Goal: Information Seeking & Learning: Learn about a topic

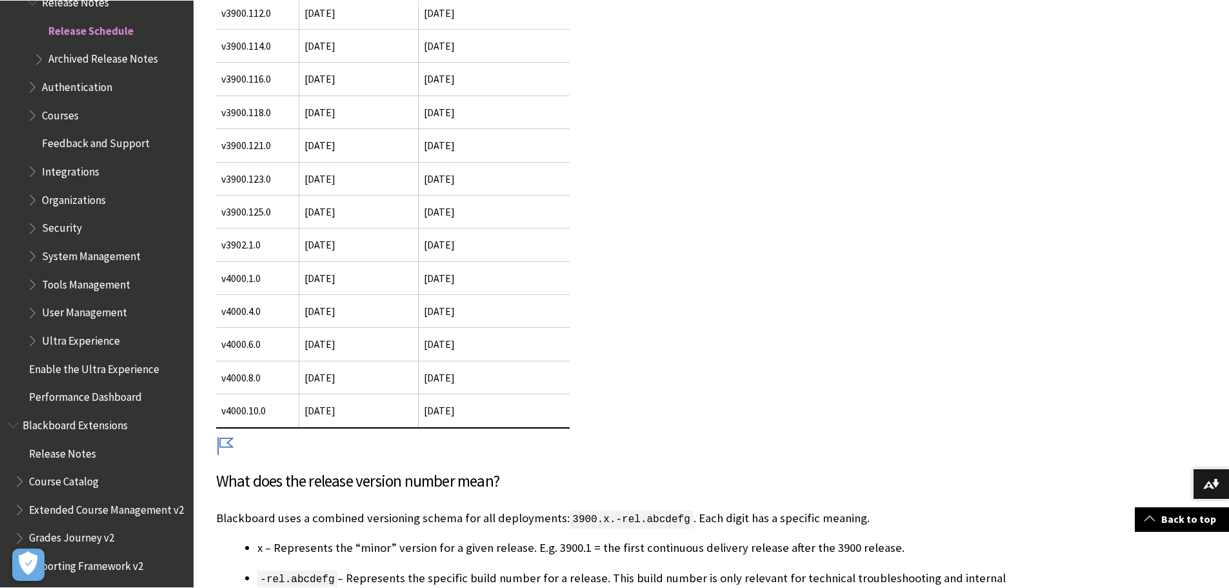
scroll to position [516, 0]
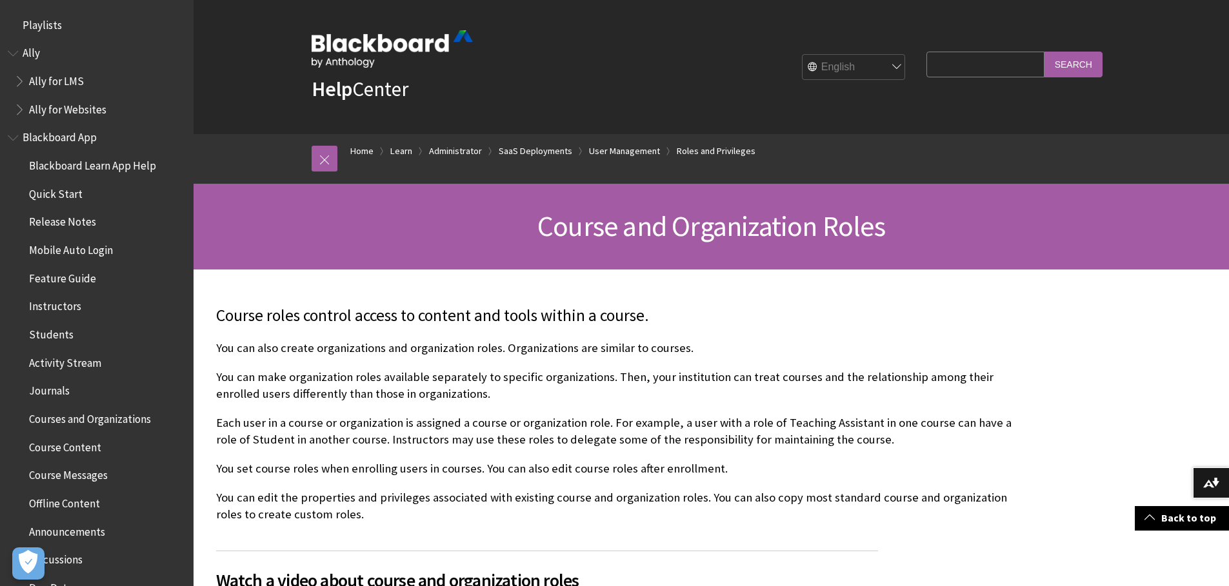
scroll to position [967, 0]
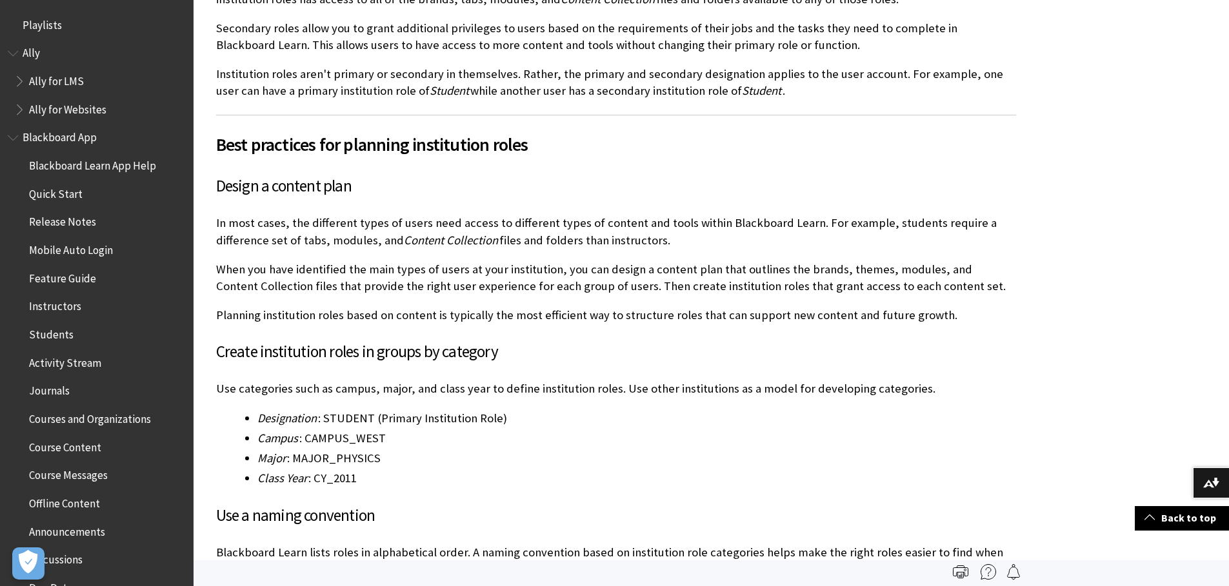
scroll to position [1843, 0]
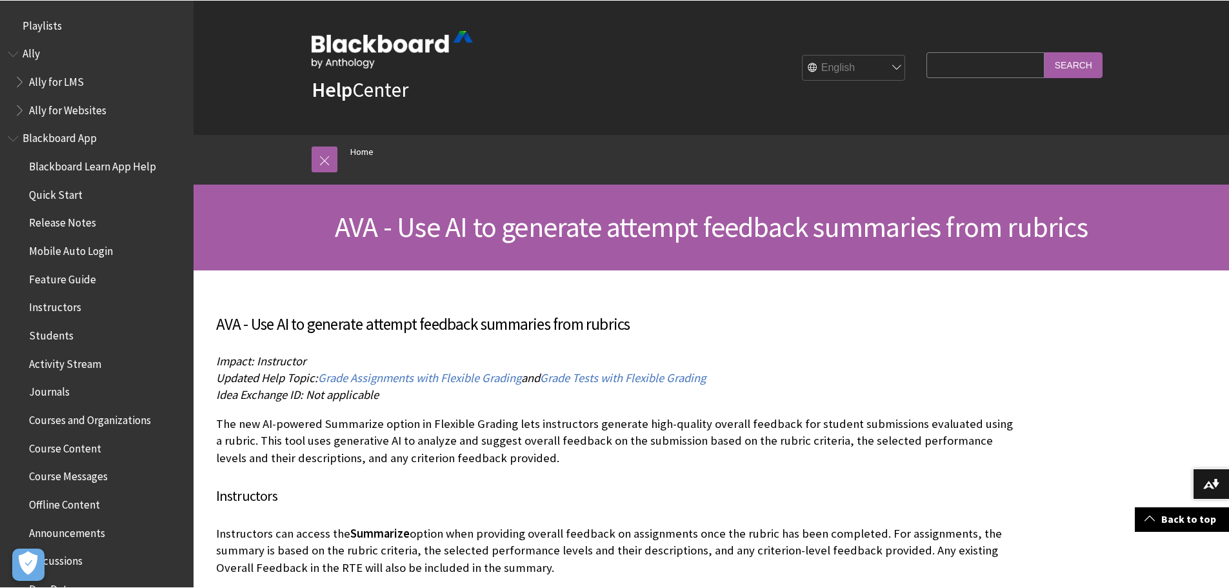
scroll to position [709, 0]
